Goal: Browse casually

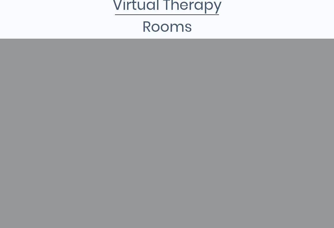
scroll to position [144, 0]
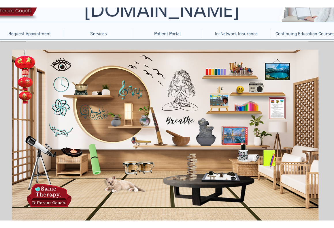
scroll to position [58, 0]
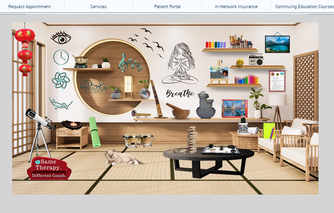
click at [243, 81] on icon "main content" at bounding box center [247, 77] width 26 height 10
click at [219, 45] on icon "main content" at bounding box center [213, 44] width 24 height 9
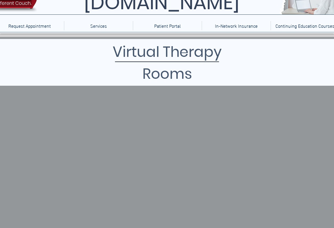
scroll to position [115, 0]
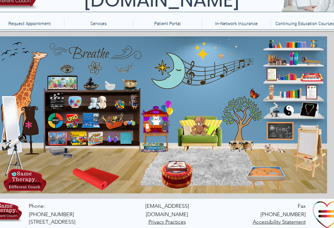
scroll to position [44, 0]
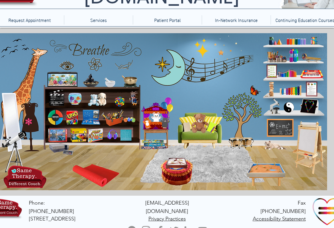
click at [93, 166] on icon "An image of a yoga matt that when clicked brings you to videos of kids' yoga." at bounding box center [97, 174] width 38 height 22
click at [96, 61] on icon "A lotus flower wall decoration that when clicked brings you to a blog on Ten Si…" at bounding box center [95, 64] width 12 height 11
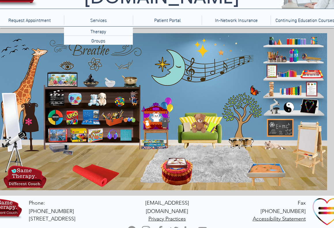
click at [65, 67] on icon "main content" at bounding box center [66, 64] width 11 height 11
click at [127, 65] on icon "main content" at bounding box center [125, 64] width 14 height 14
